Goal: Information Seeking & Learning: Learn about a topic

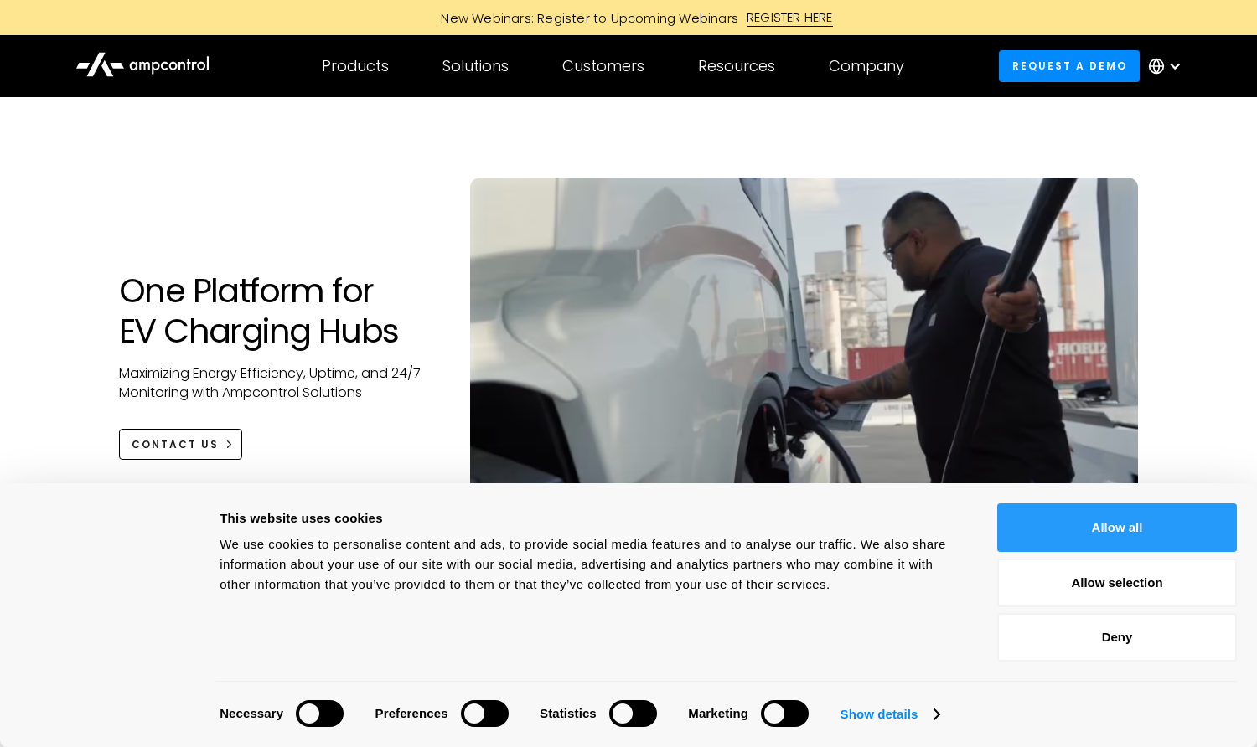
click at [1127, 528] on button "Allow all" at bounding box center [1117, 527] width 240 height 49
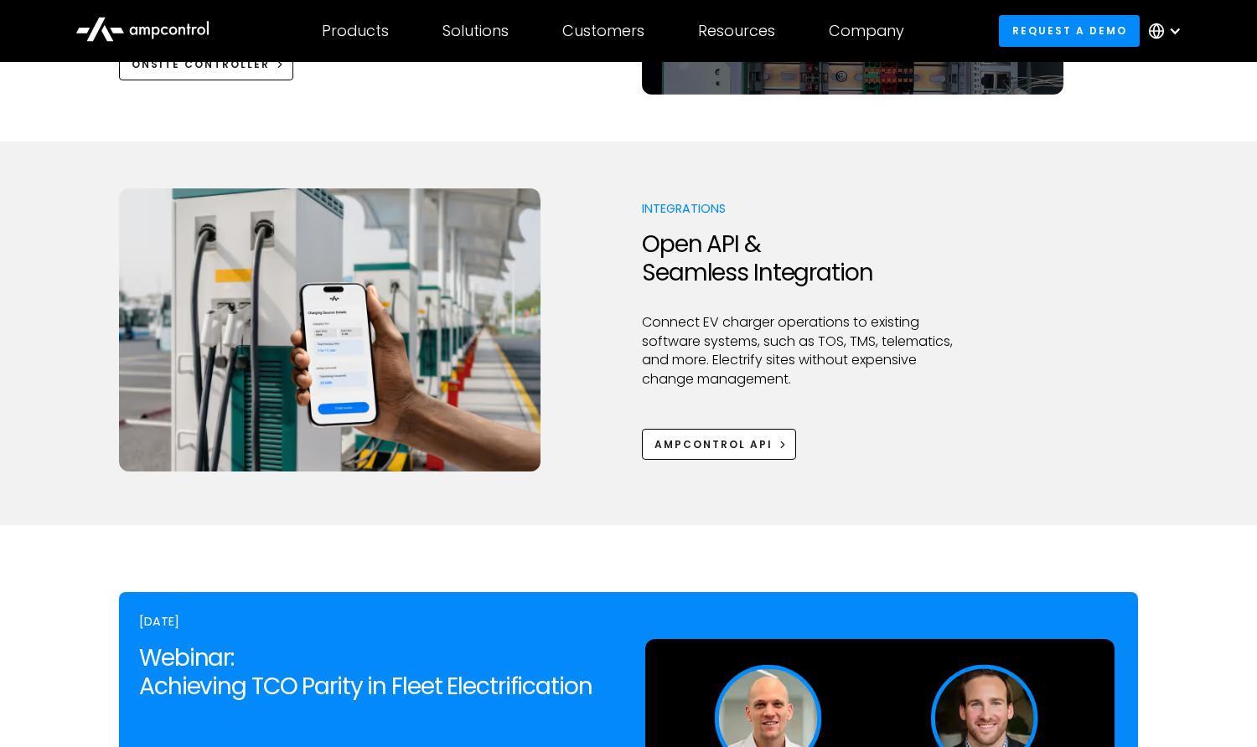
scroll to position [6233, 0]
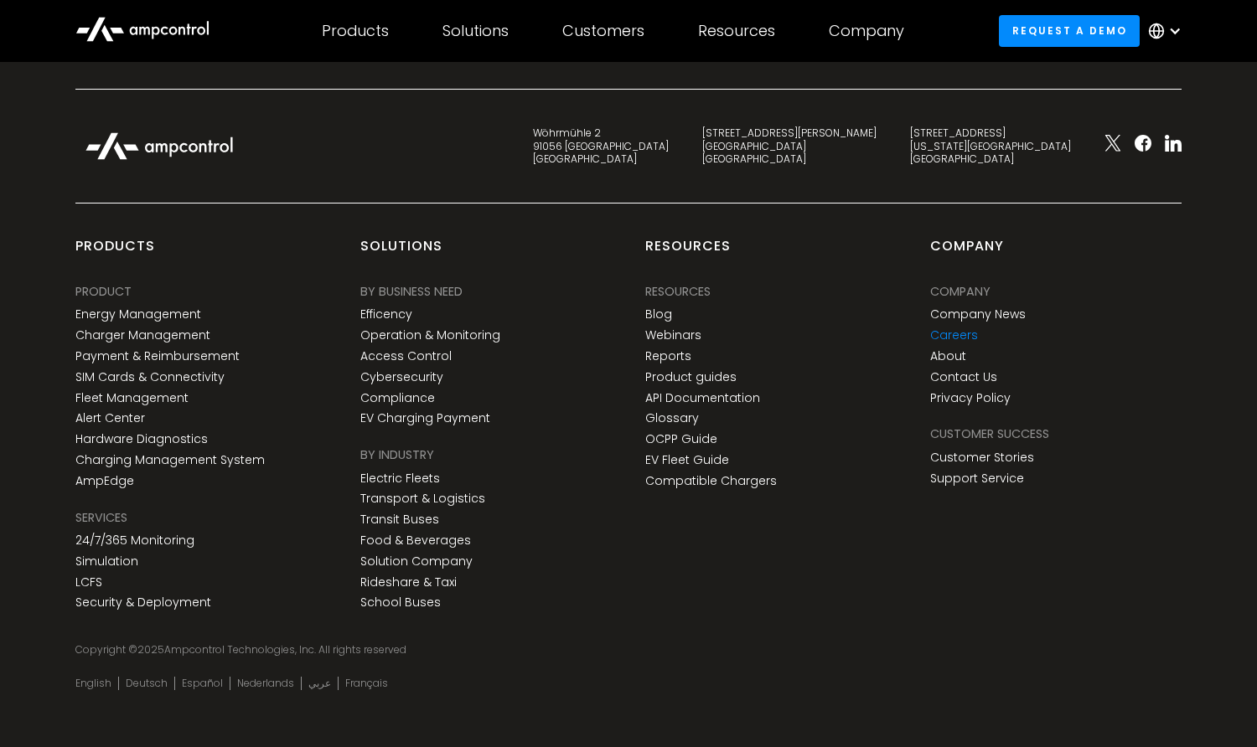
click at [973, 328] on link "Careers" at bounding box center [954, 335] width 48 height 14
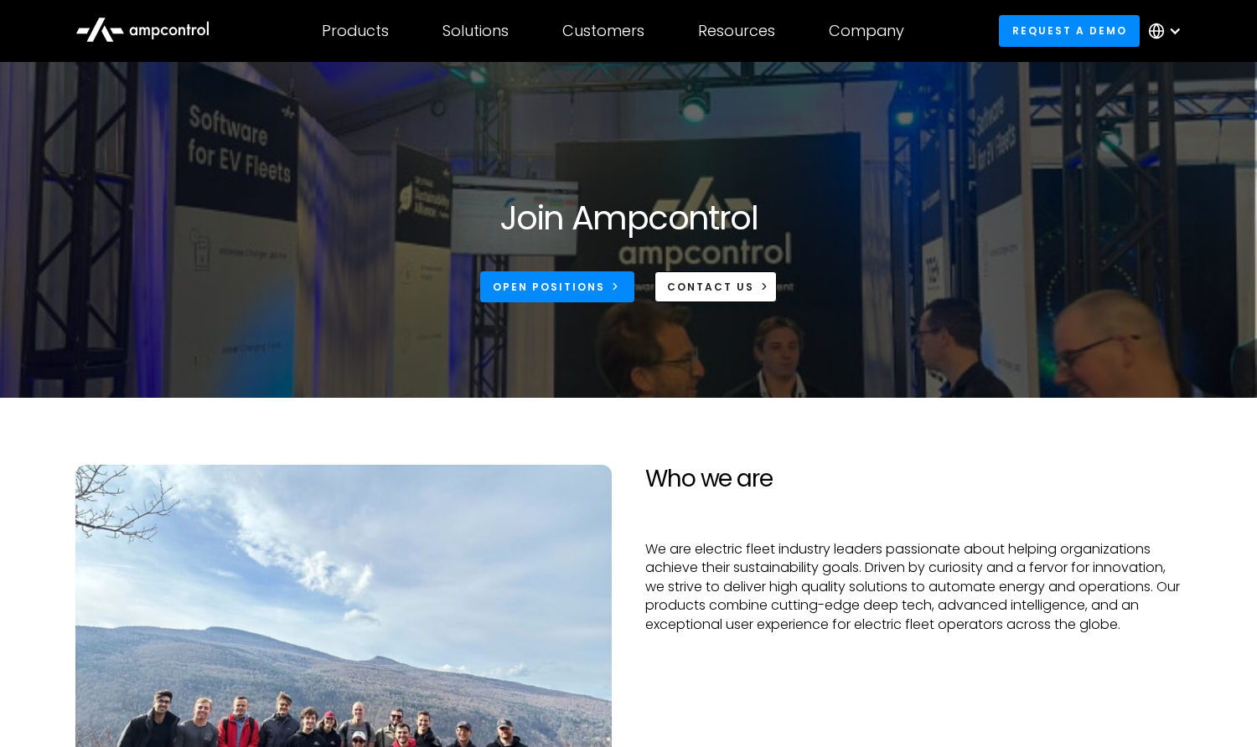
click at [818, 152] on section "Join Ampcontrol Open Positions CONTACT US" at bounding box center [628, 230] width 1257 height 336
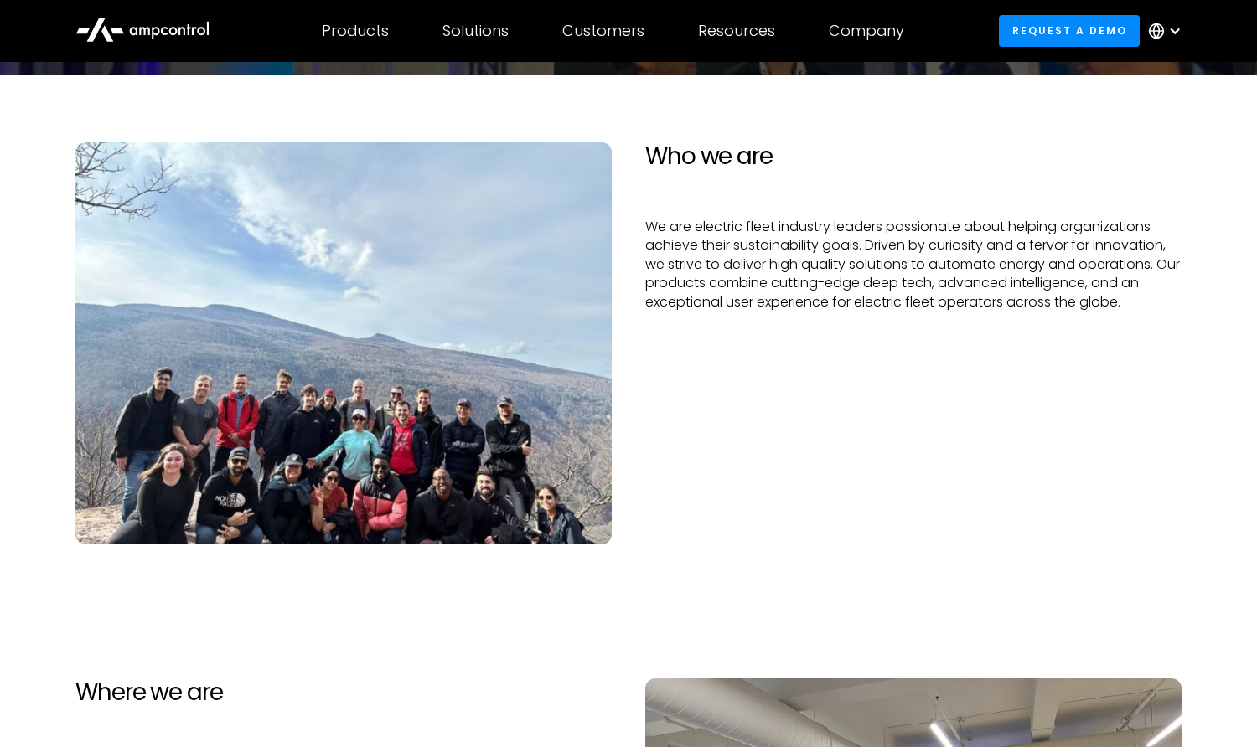
scroll to position [353, 0]
